Goal: Transaction & Acquisition: Purchase product/service

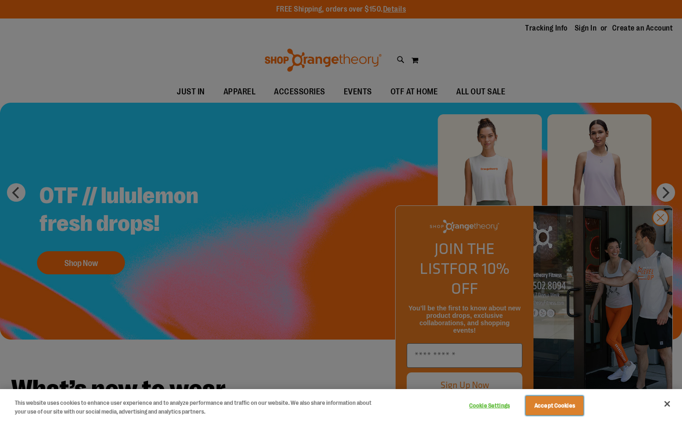
click at [552, 407] on button "Accept Cookies" at bounding box center [554, 405] width 58 height 19
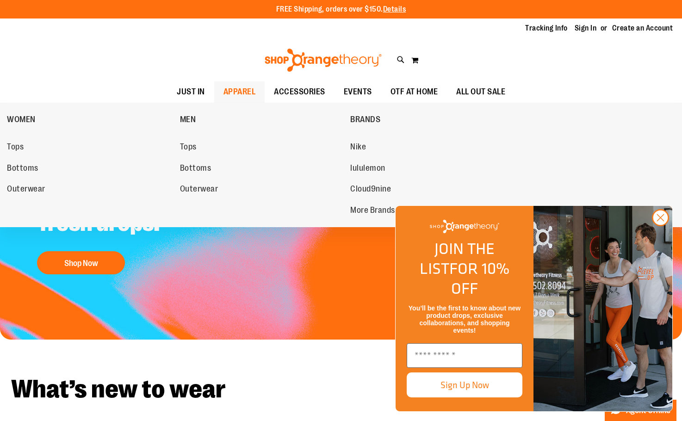
click at [240, 93] on span "APPAREL" at bounding box center [239, 91] width 32 height 21
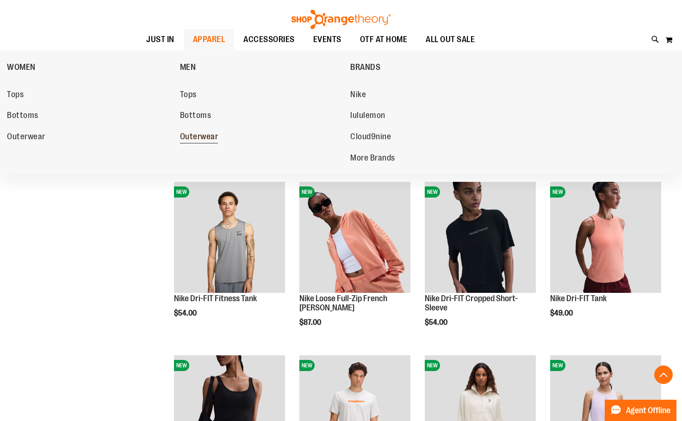
scroll to position [185, 0]
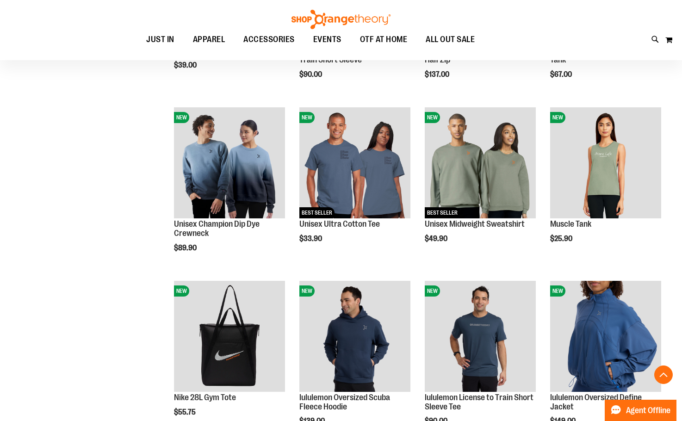
scroll to position [693, 0]
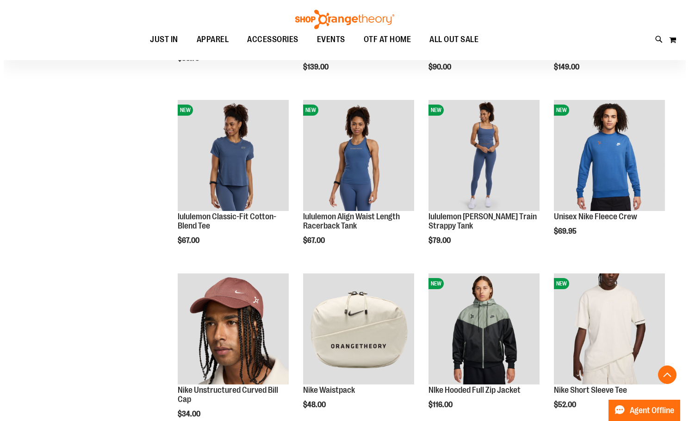
scroll to position [971, 0]
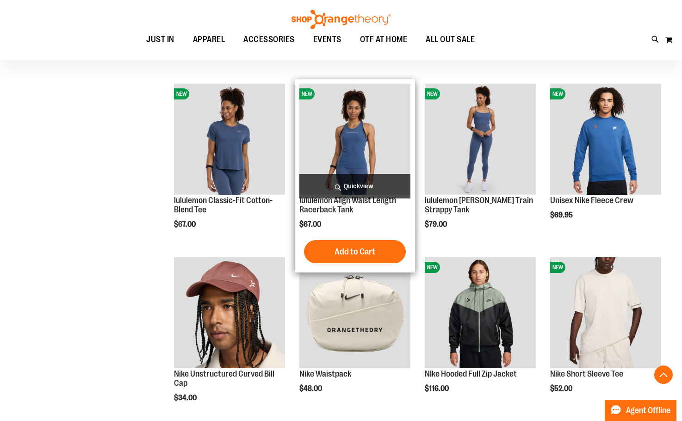
click at [343, 185] on span "Quickview" at bounding box center [354, 186] width 111 height 25
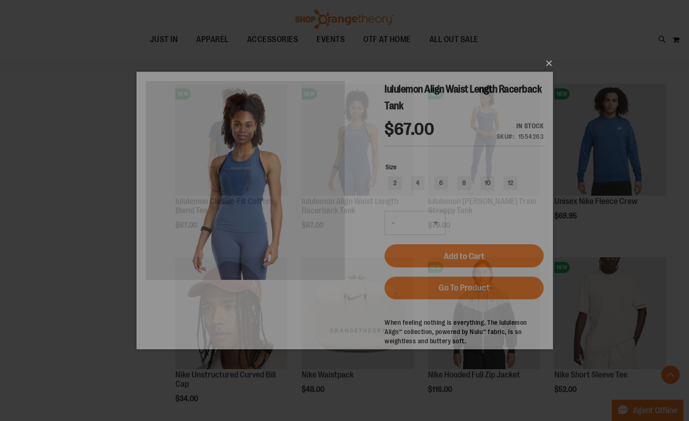
scroll to position [0, 0]
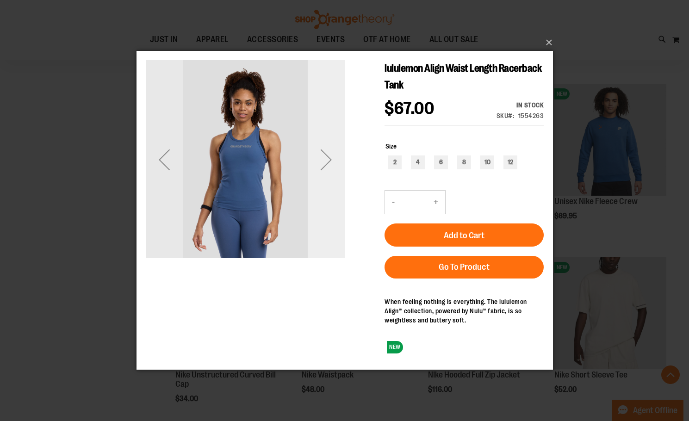
click at [316, 167] on div "Next" at bounding box center [325, 159] width 37 height 37
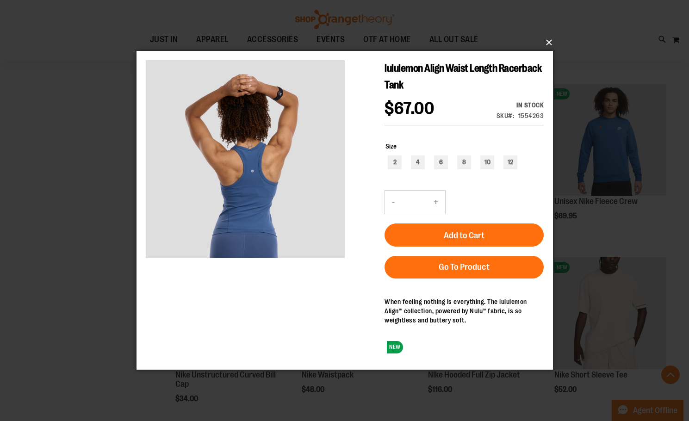
click at [544, 38] on button "×" at bounding box center [347, 42] width 416 height 20
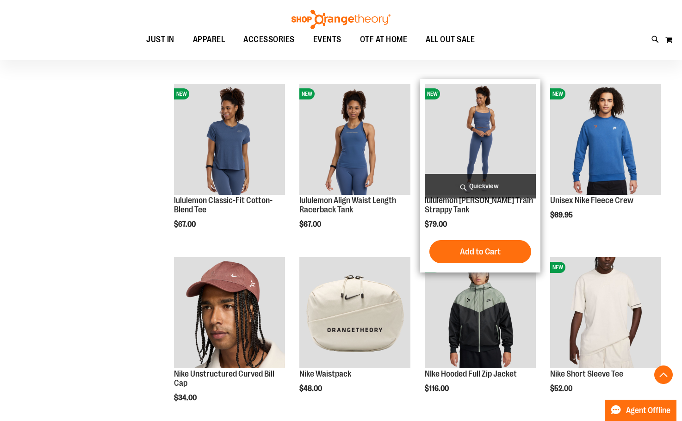
click at [492, 189] on span "Quickview" at bounding box center [480, 186] width 111 height 25
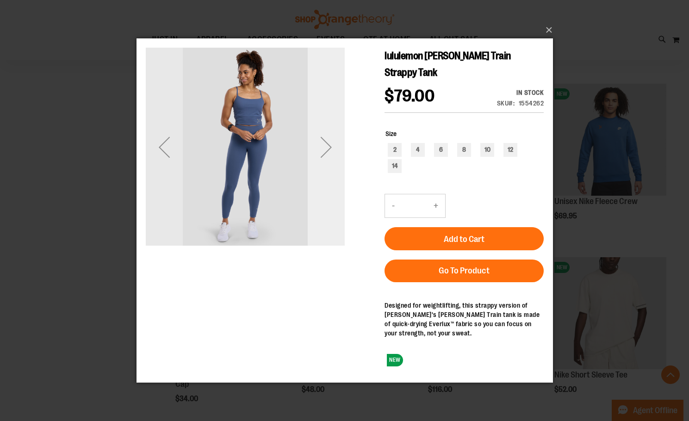
click at [334, 138] on div "Next" at bounding box center [325, 146] width 37 height 37
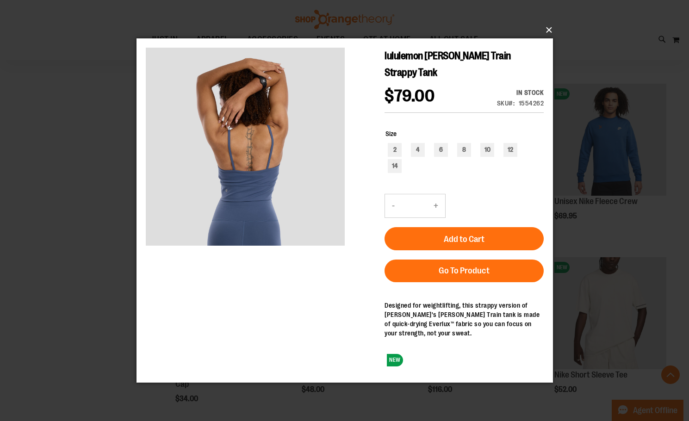
click at [551, 29] on button "×" at bounding box center [347, 30] width 416 height 20
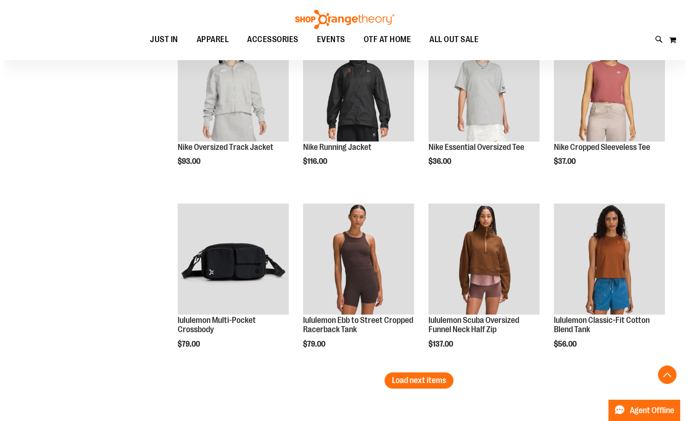
scroll to position [1387, 0]
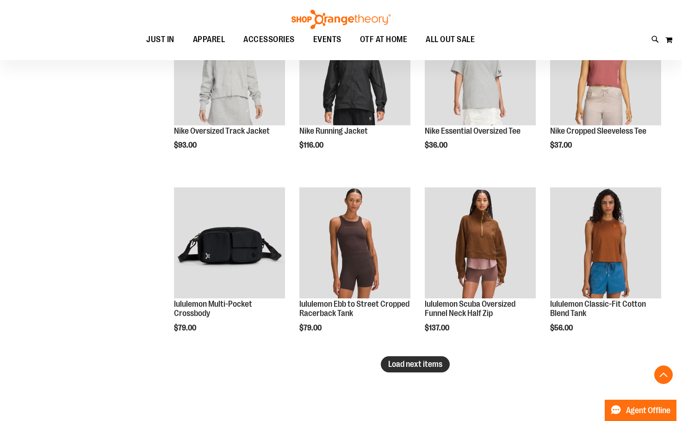
click at [416, 368] on span "Load next items" at bounding box center [415, 363] width 54 height 9
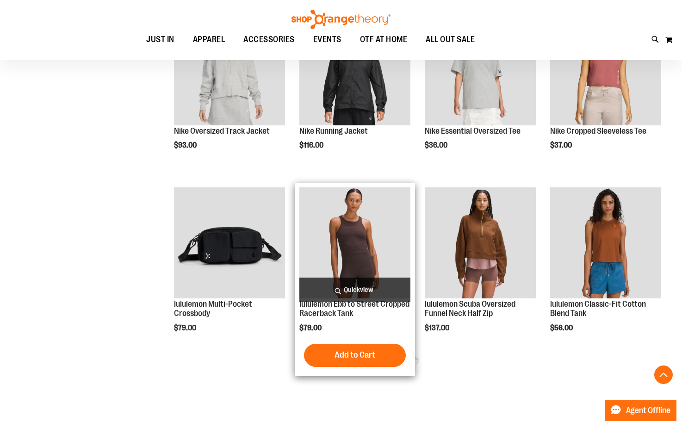
click at [349, 288] on span "Quickview" at bounding box center [354, 290] width 111 height 25
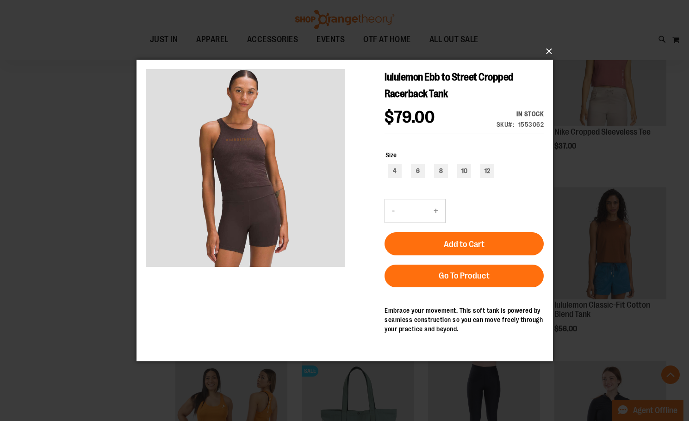
click at [552, 50] on button "×" at bounding box center [347, 51] width 416 height 20
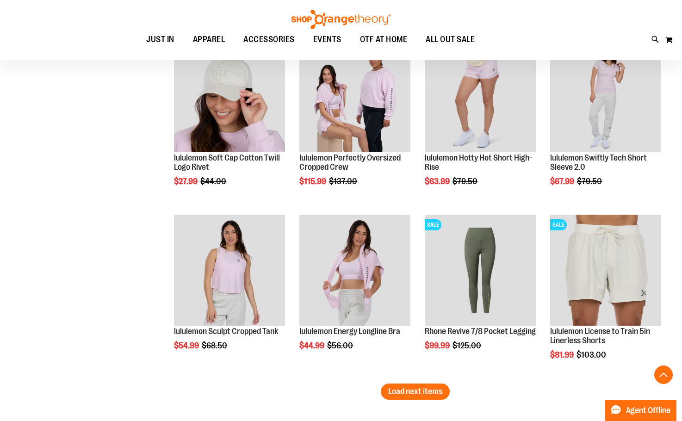
scroll to position [1942, 0]
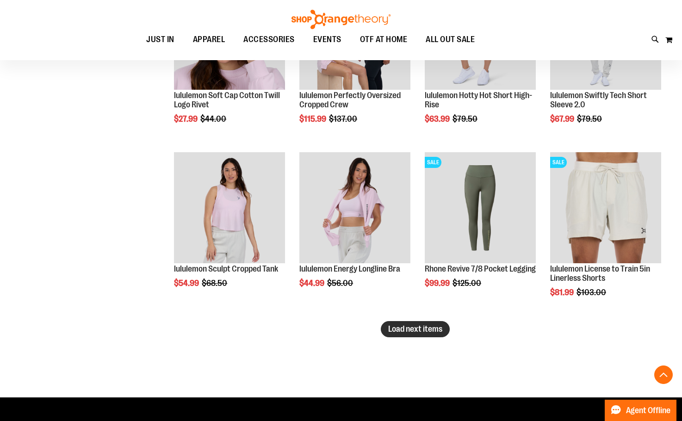
click at [429, 335] on button "Load next items" at bounding box center [415, 329] width 69 height 16
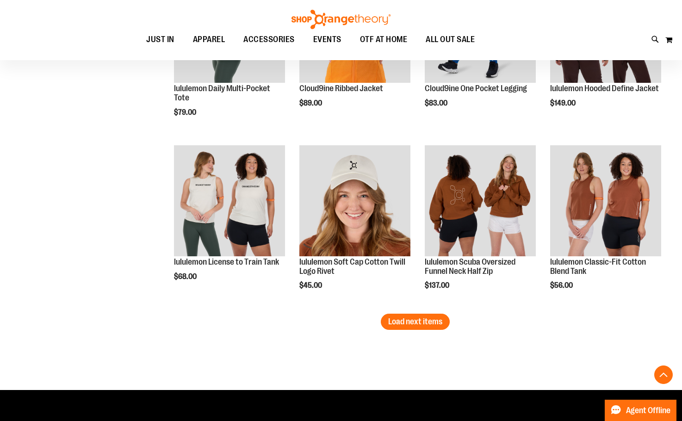
scroll to position [2497, 0]
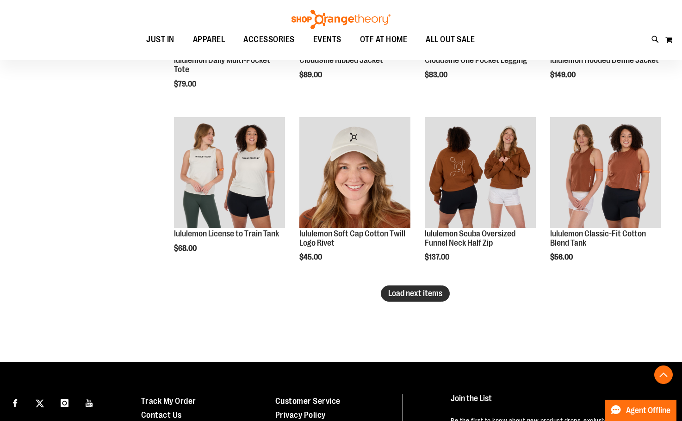
click at [440, 290] on span "Load next items" at bounding box center [415, 293] width 54 height 9
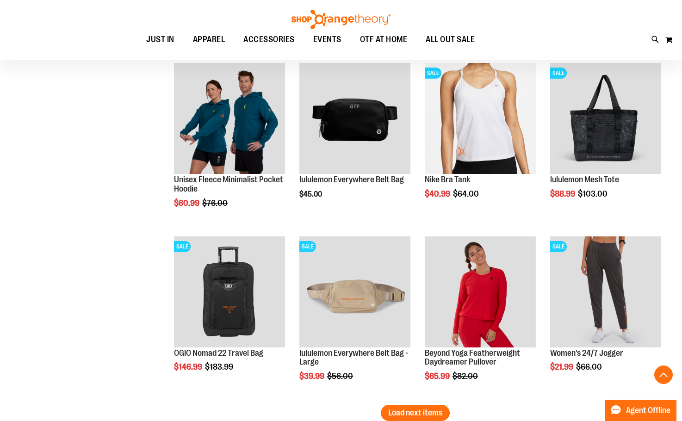
scroll to position [2960, 0]
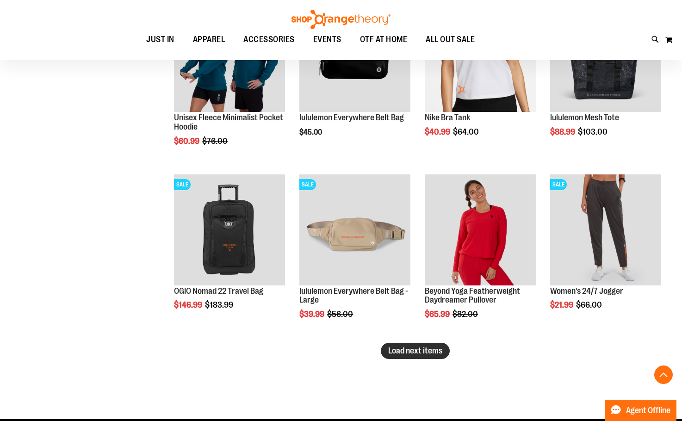
click at [410, 346] on span "Load next items" at bounding box center [415, 350] width 54 height 9
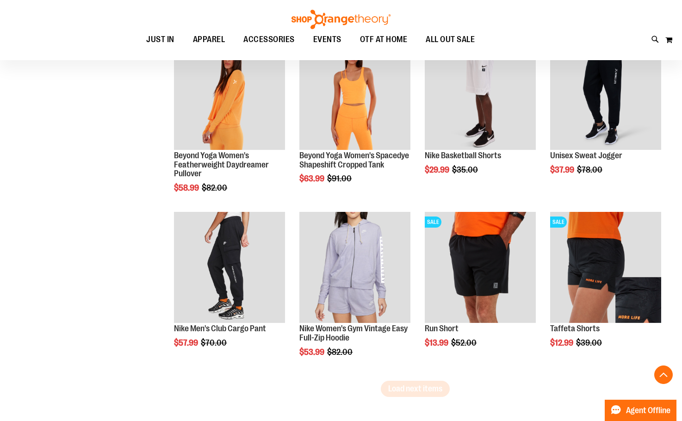
scroll to position [3468, 0]
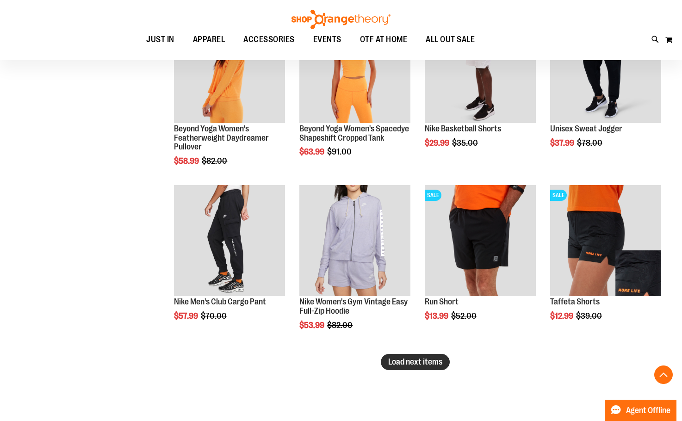
click at [417, 359] on span "Load next items" at bounding box center [415, 361] width 54 height 9
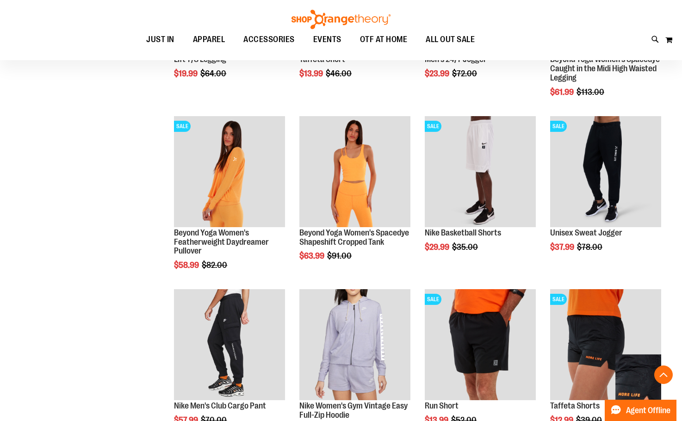
scroll to position [3330, 0]
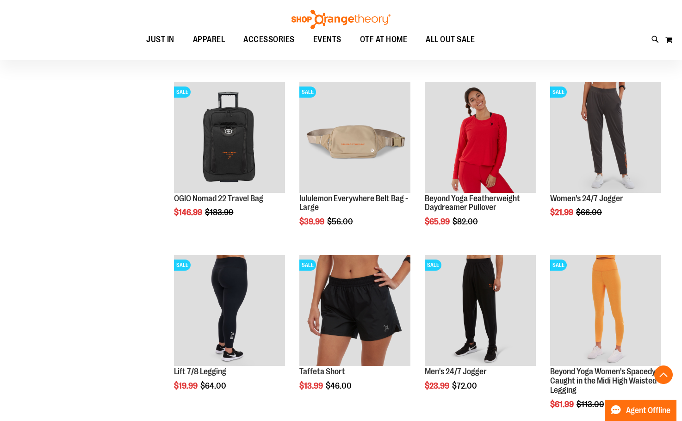
scroll to position [3006, 0]
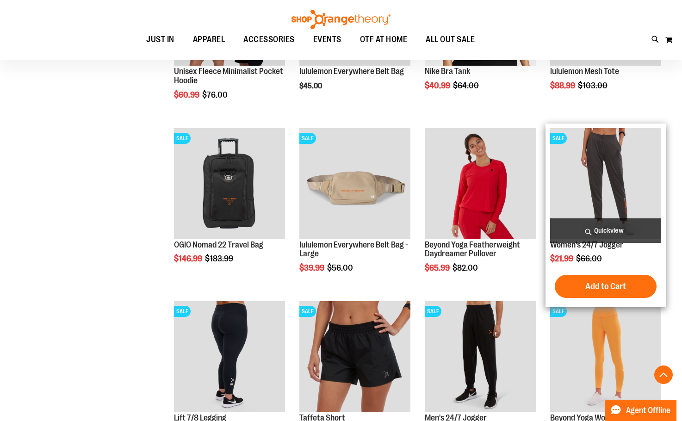
click at [604, 163] on img "product" at bounding box center [605, 183] width 111 height 111
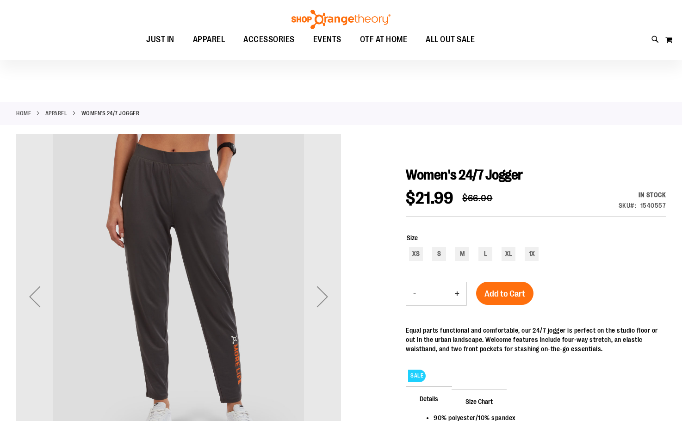
scroll to position [46, 0]
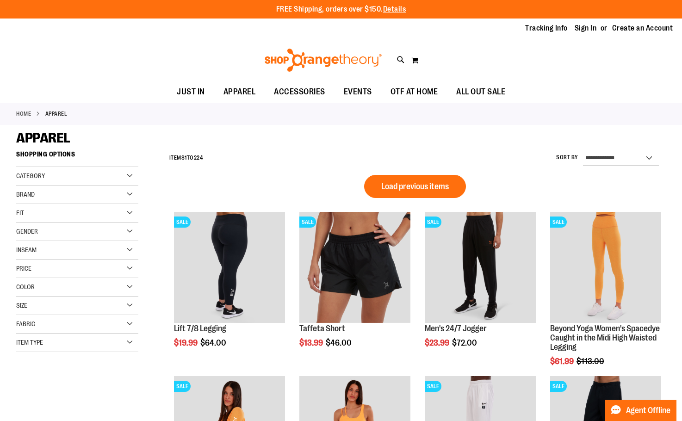
click at [42, 224] on div "Gender" at bounding box center [77, 231] width 122 height 19
click at [37, 262] on link "Women 130 items" at bounding box center [72, 260] width 117 height 10
click at [50, 215] on div "Fit" at bounding box center [77, 213] width 122 height 19
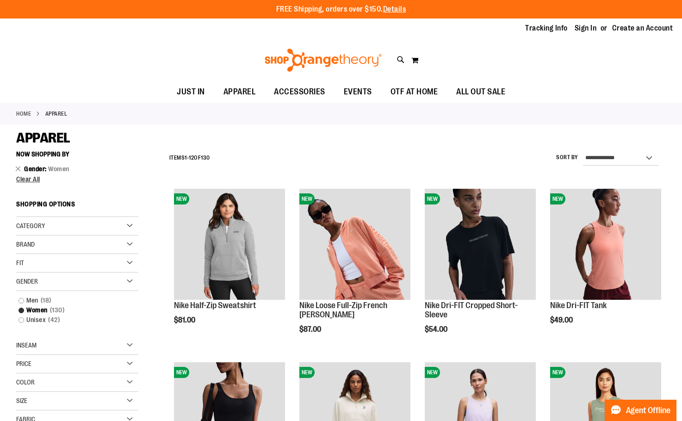
click at [96, 264] on div "Fit" at bounding box center [77, 263] width 122 height 19
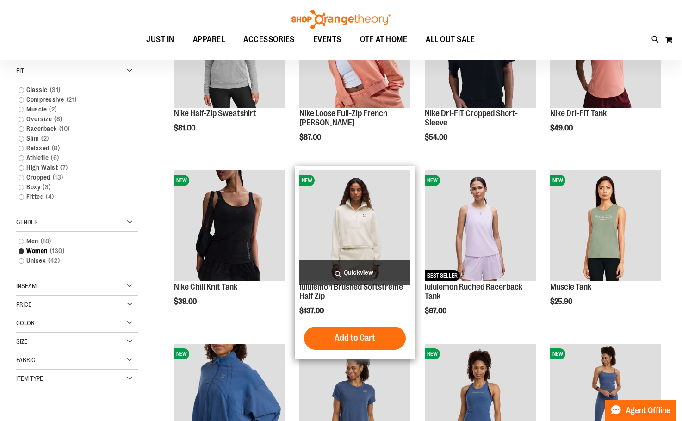
scroll to position [92, 0]
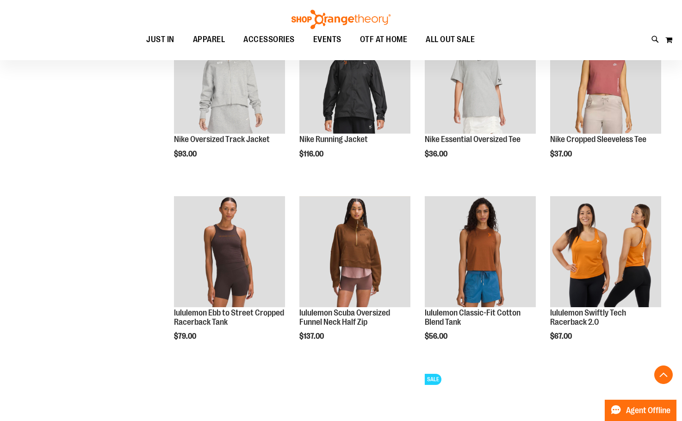
scroll to position [601, 0]
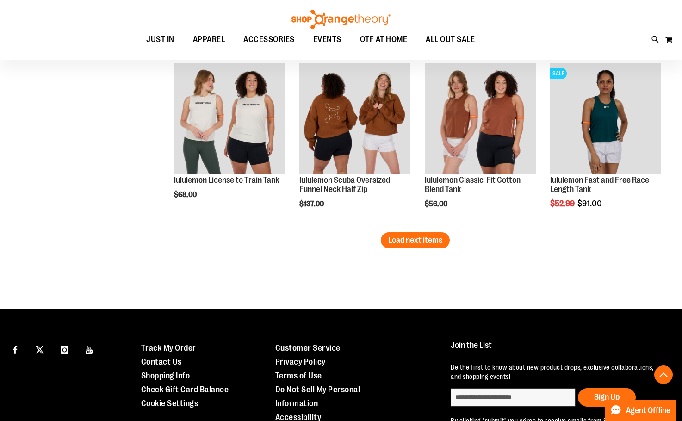
scroll to position [1433, 0]
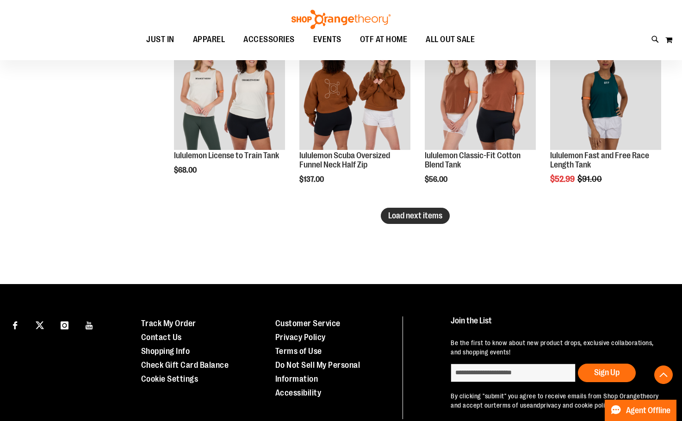
click at [394, 213] on span "Load next items" at bounding box center [415, 215] width 54 height 9
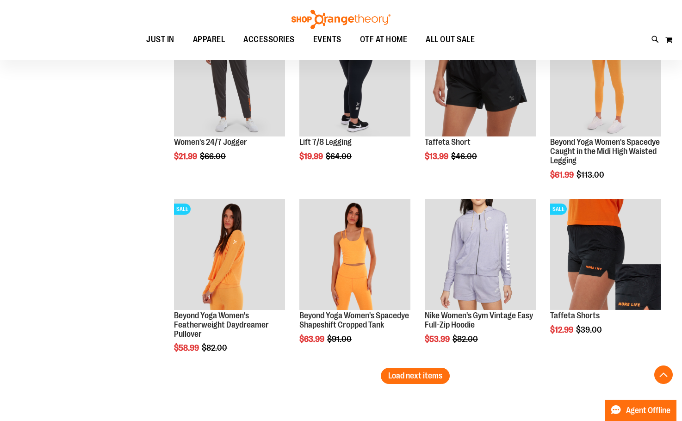
scroll to position [1803, 0]
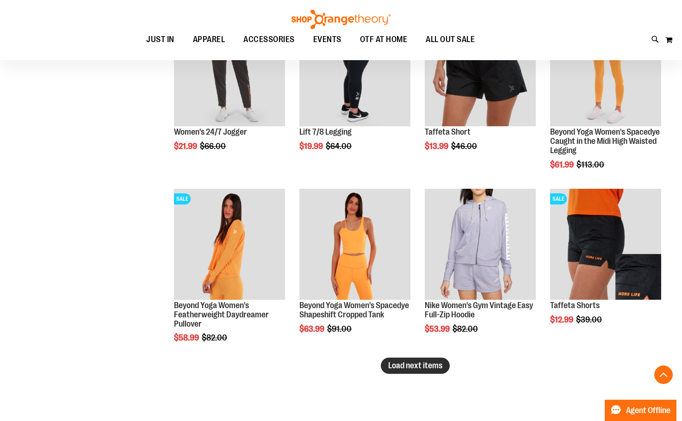
click at [432, 367] on span "Load next items" at bounding box center [415, 365] width 54 height 9
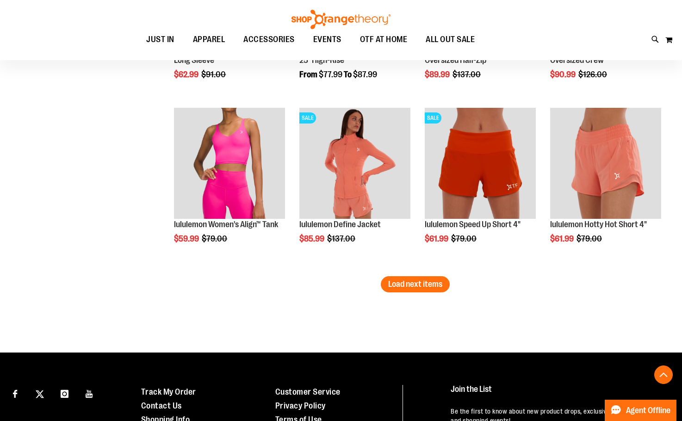
scroll to position [2405, 0]
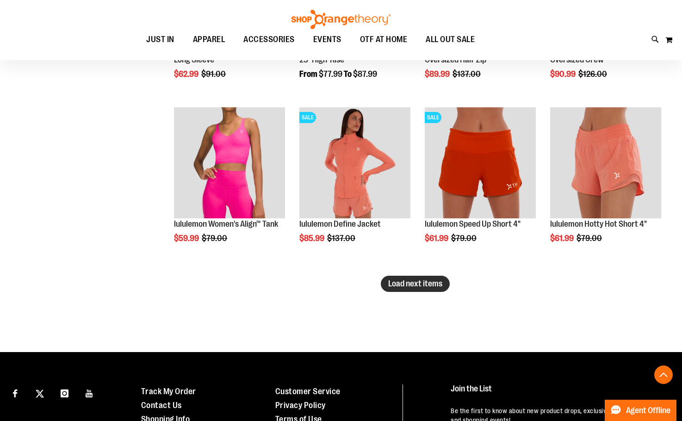
click at [427, 282] on span "Load next items" at bounding box center [415, 283] width 54 height 9
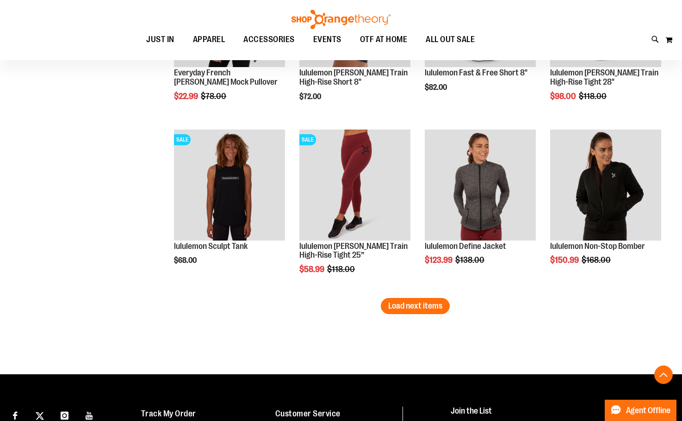
scroll to position [2913, 0]
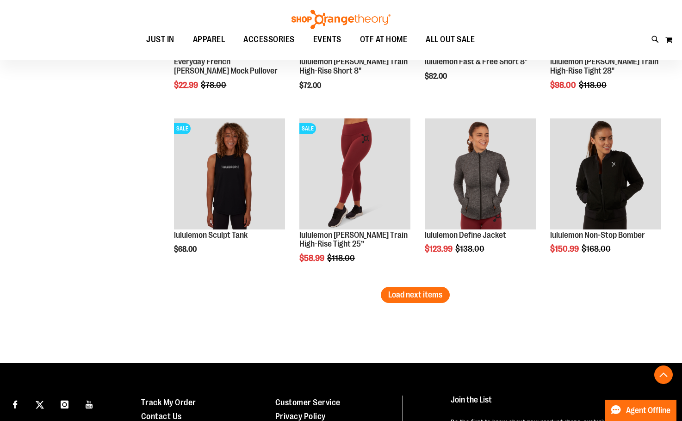
click at [432, 288] on button "Load next items" at bounding box center [415, 295] width 69 height 16
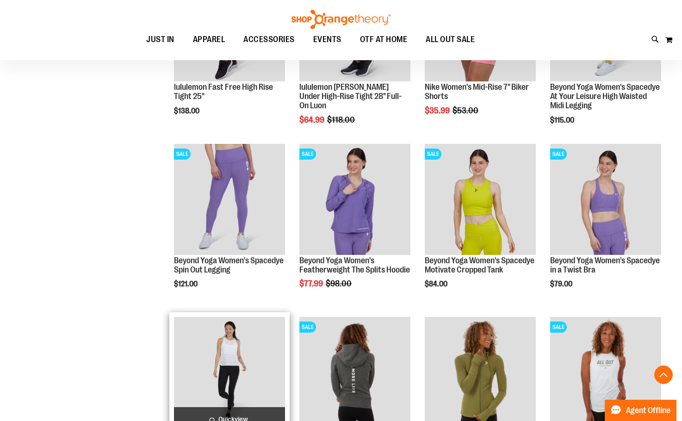
scroll to position [3376, 0]
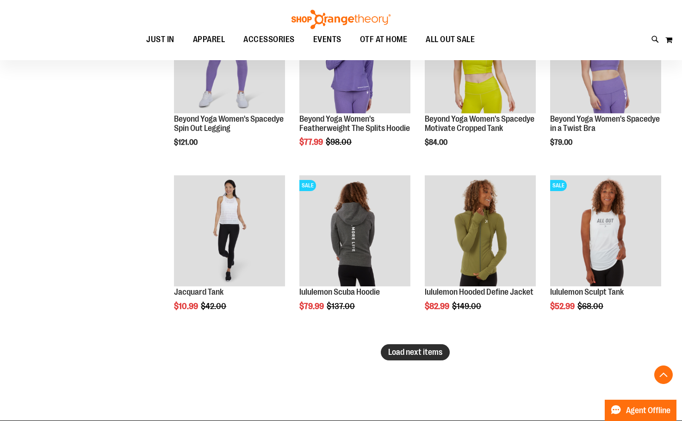
click at [417, 354] on span "Load next items" at bounding box center [415, 351] width 54 height 9
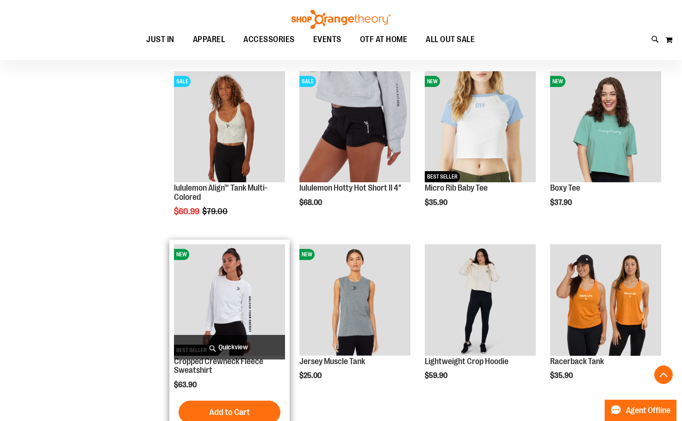
scroll to position [3700, 0]
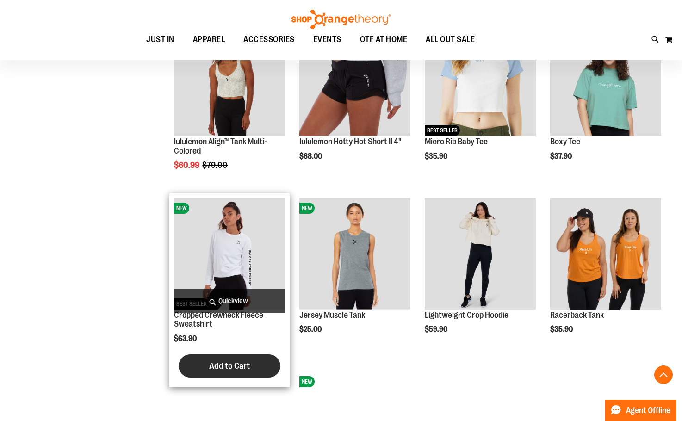
click at [256, 371] on button "Add to Cart" at bounding box center [230, 365] width 102 height 23
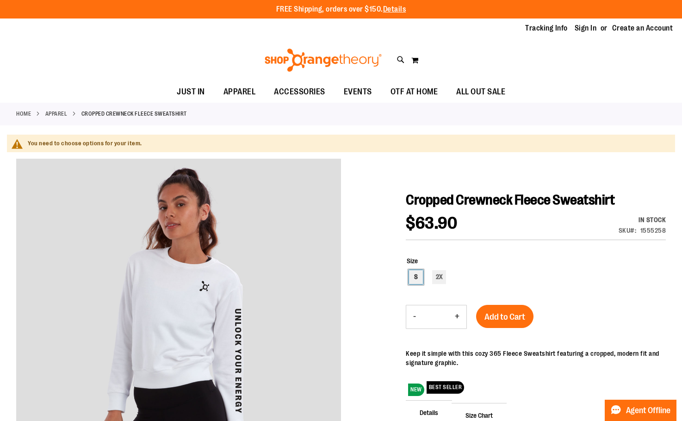
click at [415, 279] on div "S" at bounding box center [416, 277] width 14 height 14
type input "***"
click at [506, 322] on span "Add to Cart" at bounding box center [504, 317] width 41 height 10
